Goal: Check status: Check status

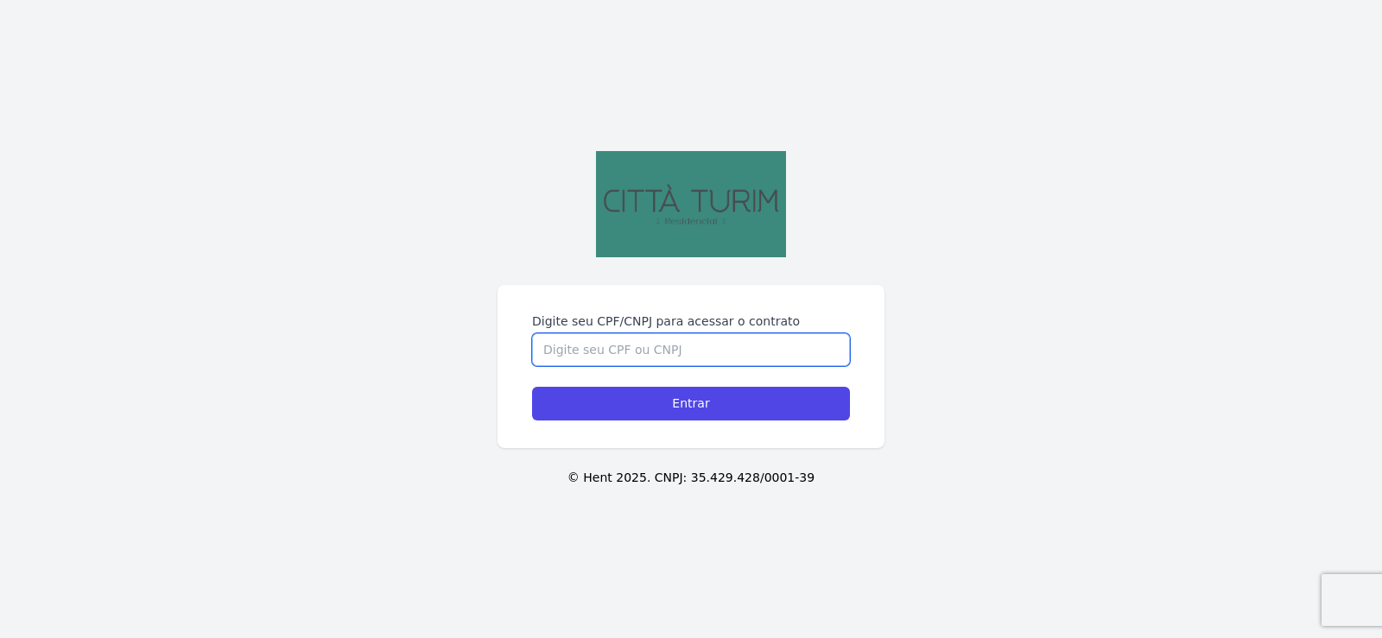
click at [625, 344] on input "Digite seu CPF/CNPJ para acessar o contrato" at bounding box center [691, 349] width 318 height 33
type input "02135142069"
click at [532, 387] on input "Entrar" at bounding box center [691, 404] width 318 height 34
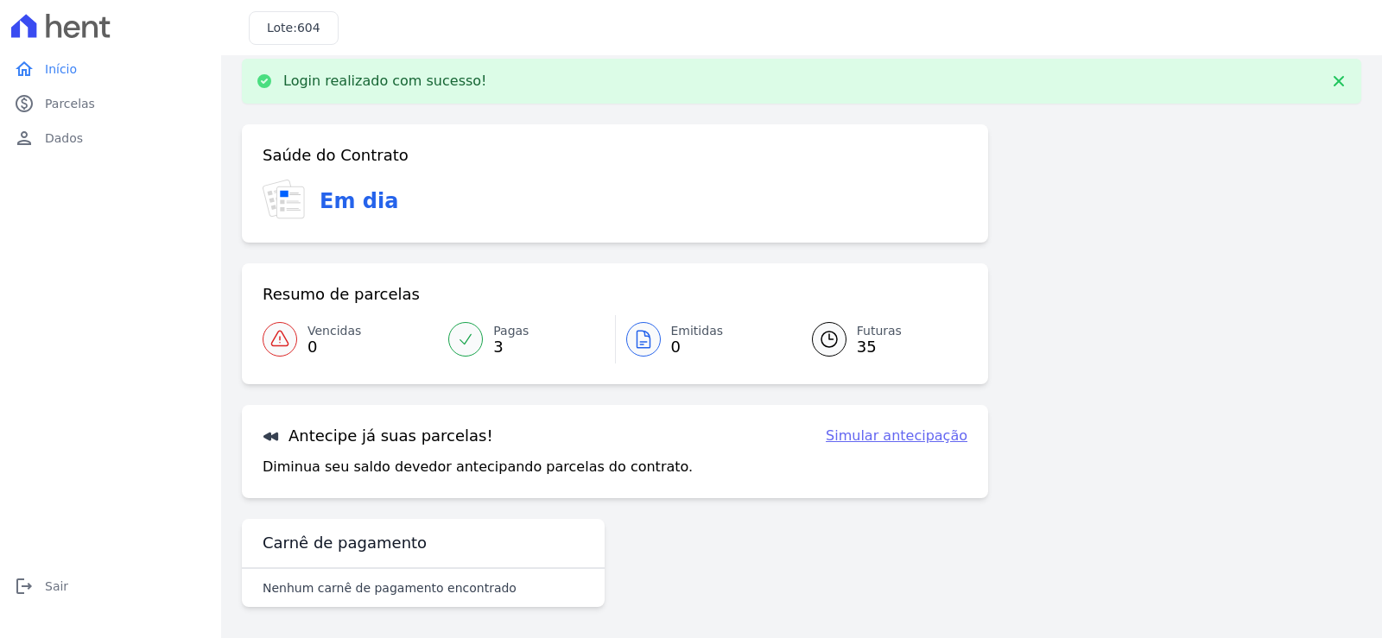
scroll to position [21, 0]
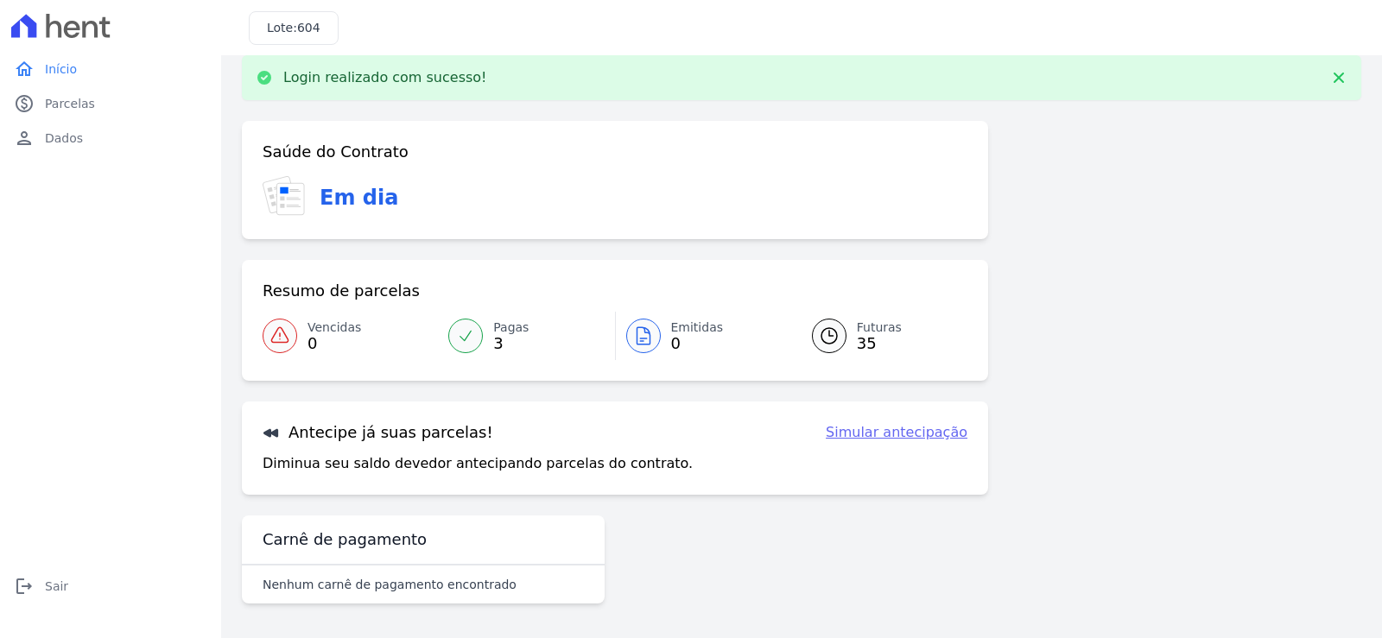
click at [819, 333] on icon at bounding box center [829, 336] width 21 height 21
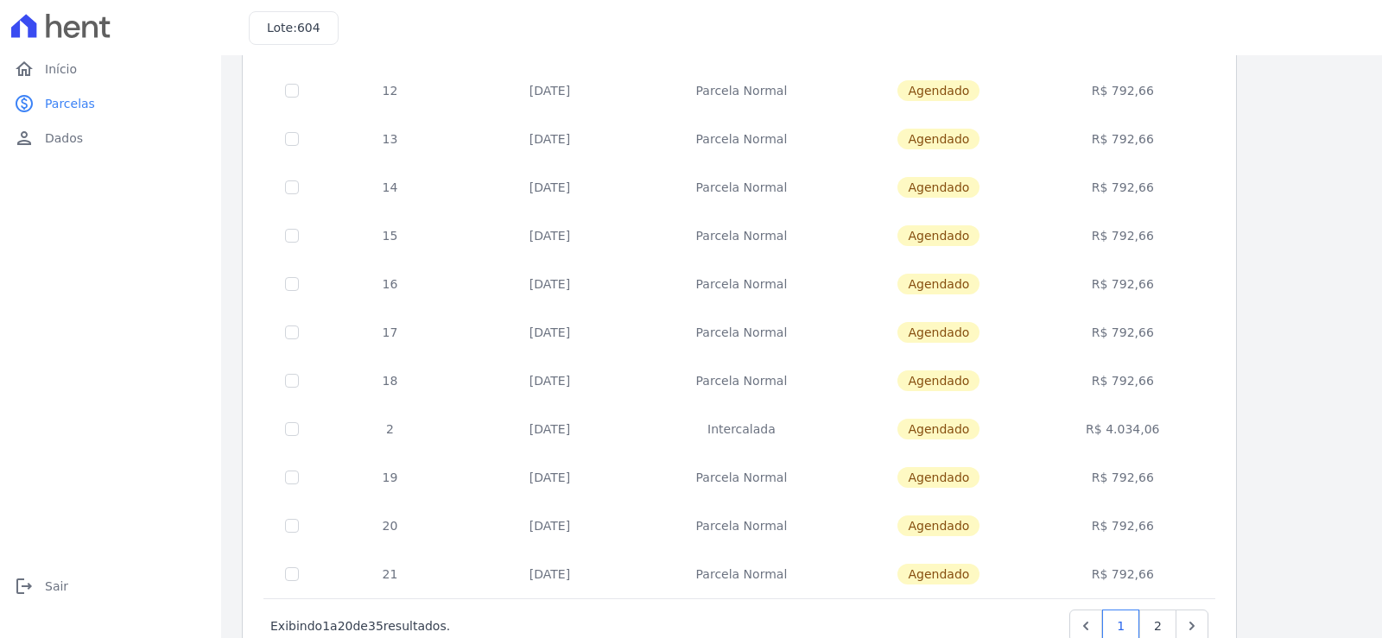
scroll to position [665, 0]
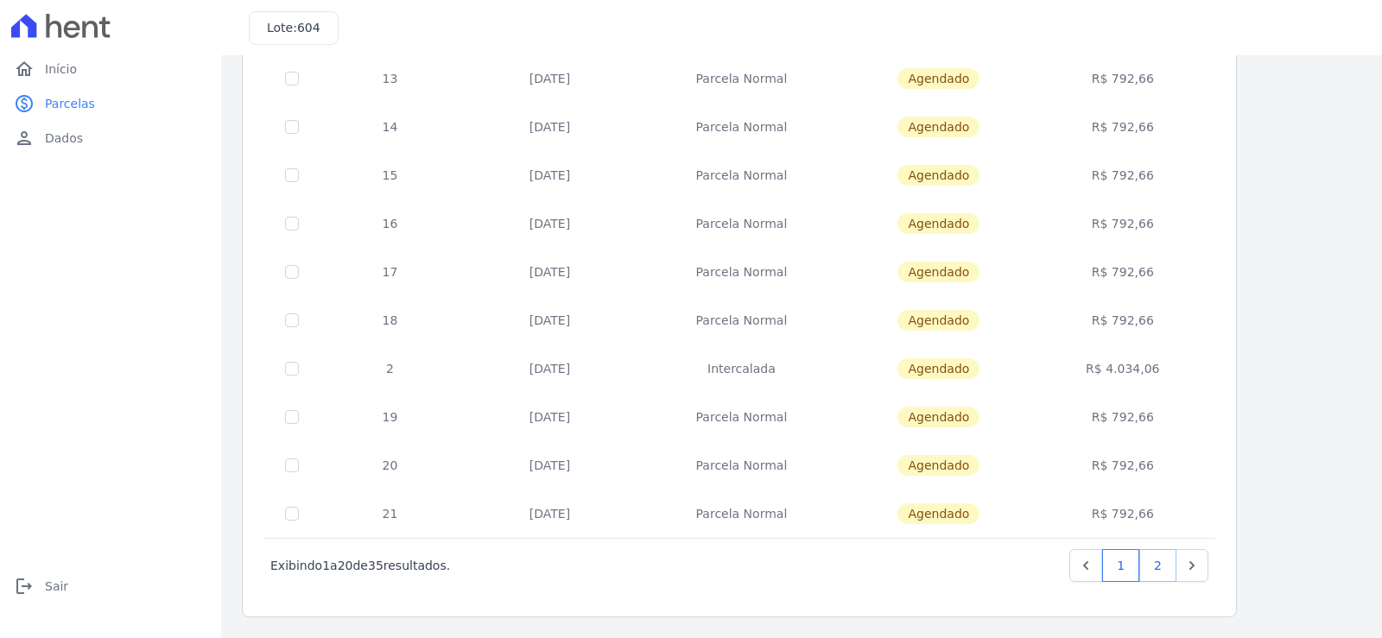
click at [1155, 563] on link "2" at bounding box center [1157, 565] width 37 height 33
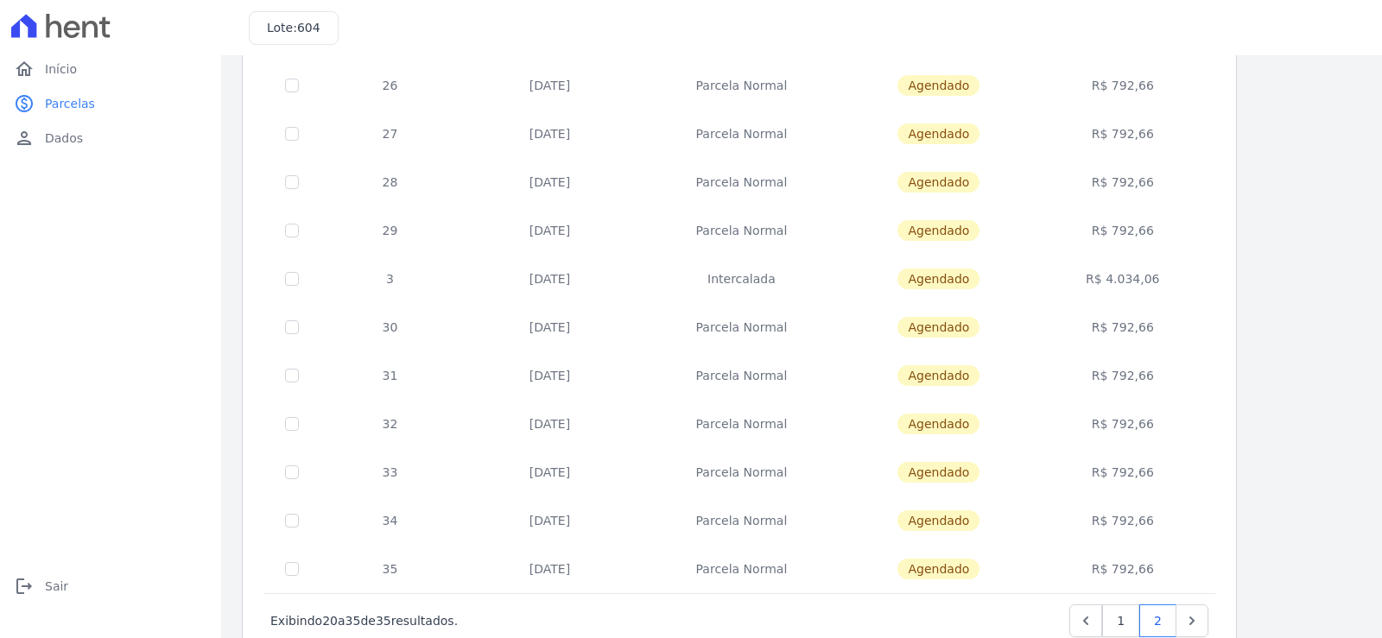
scroll to position [423, 0]
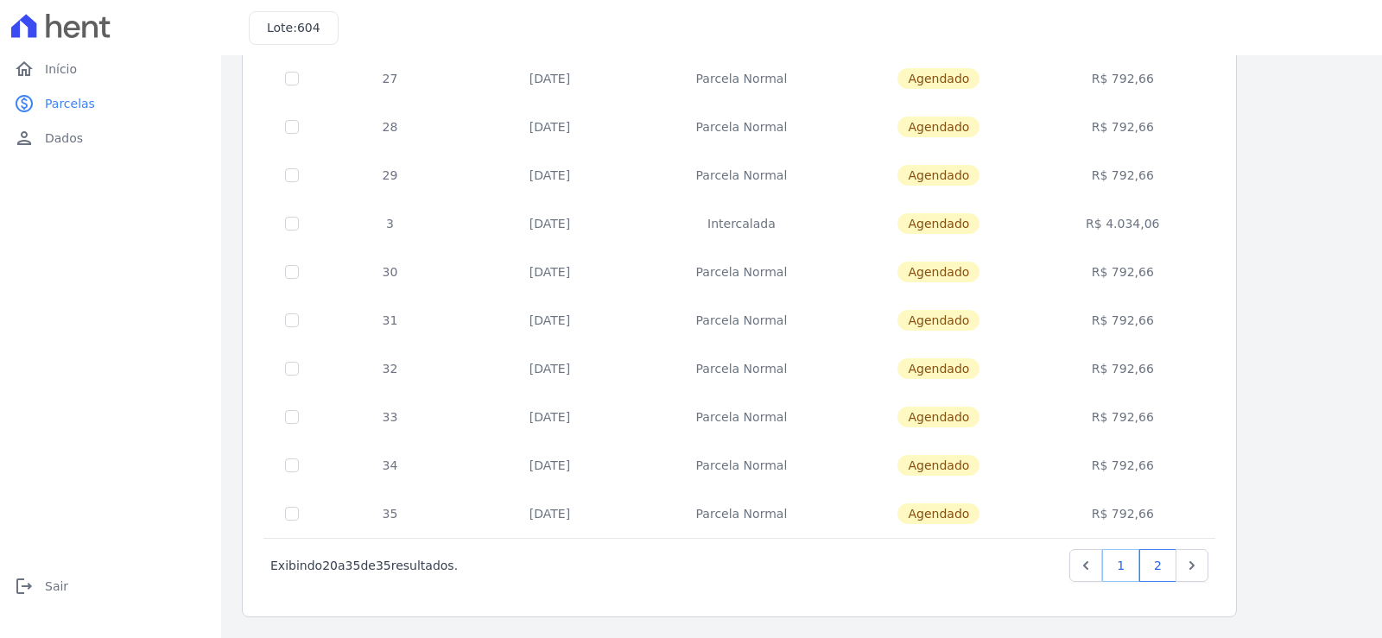
click at [1124, 562] on link "1" at bounding box center [1120, 565] width 37 height 33
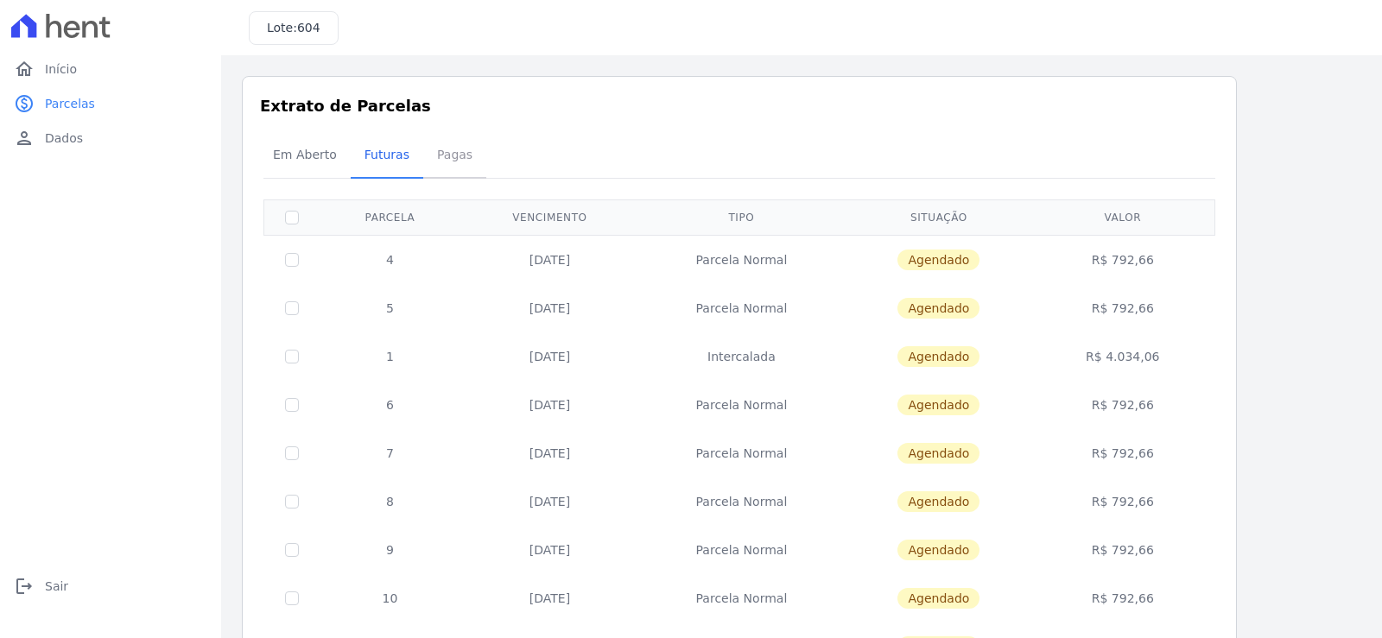
click at [451, 159] on span "Pagas" at bounding box center [455, 154] width 56 height 35
